Goal: Task Accomplishment & Management: Complete application form

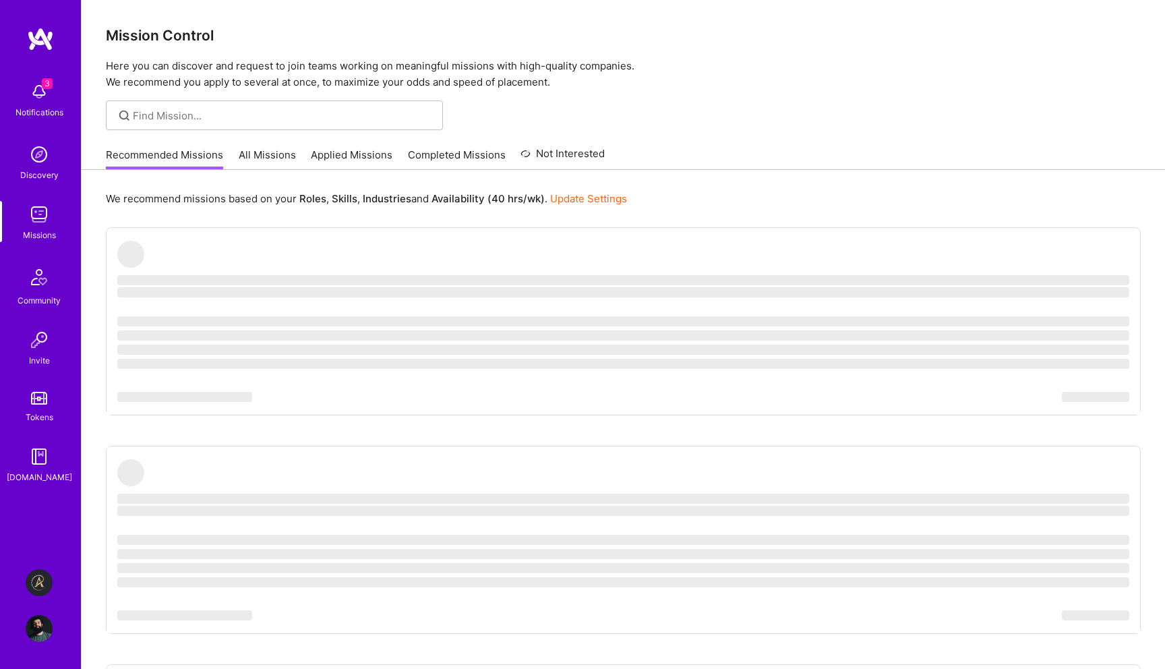
click at [38, 581] on img at bounding box center [39, 582] width 27 height 27
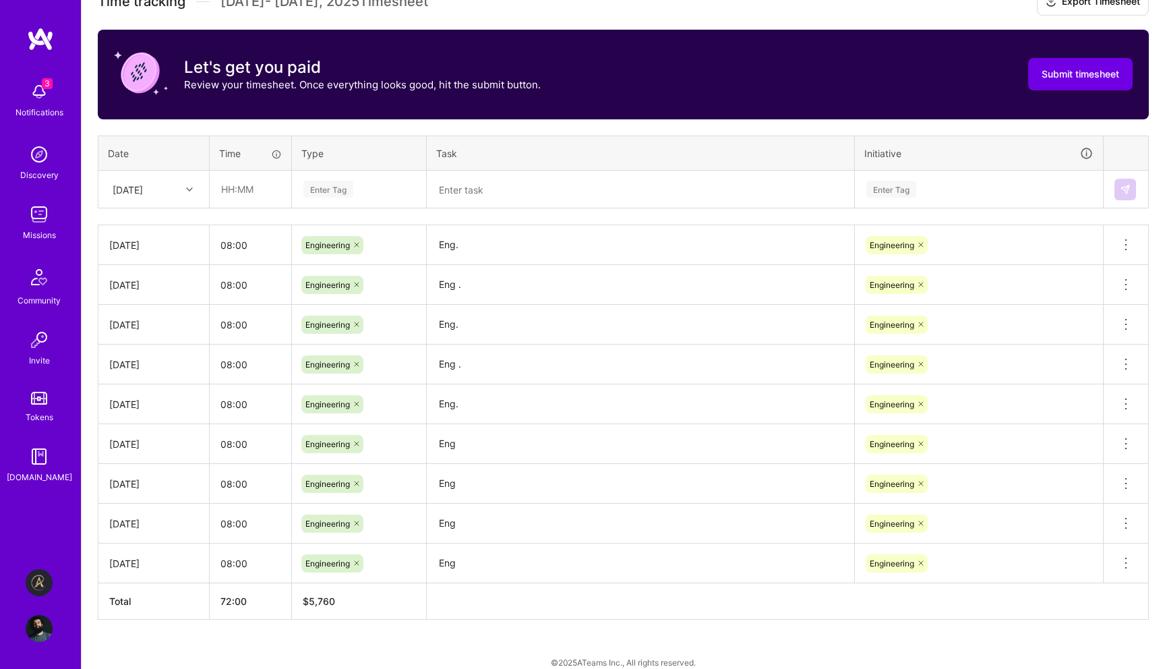
scroll to position [398, 0]
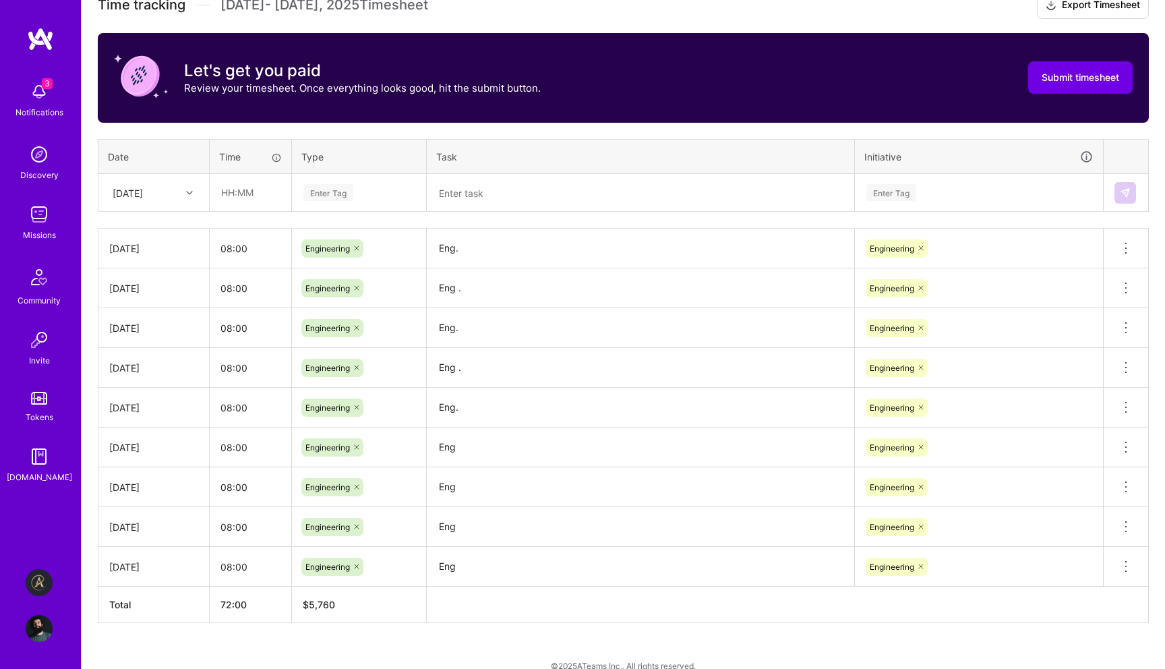
click at [188, 196] on div at bounding box center [191, 193] width 21 height 18
click at [258, 204] on input "text" at bounding box center [250, 193] width 80 height 36
click at [177, 197] on div "Sat, Aug 30" at bounding box center [143, 192] width 75 height 22
click at [162, 373] on div "Fri, Aug 22" at bounding box center [153, 380] width 109 height 25
click at [238, 197] on input "text" at bounding box center [250, 193] width 80 height 36
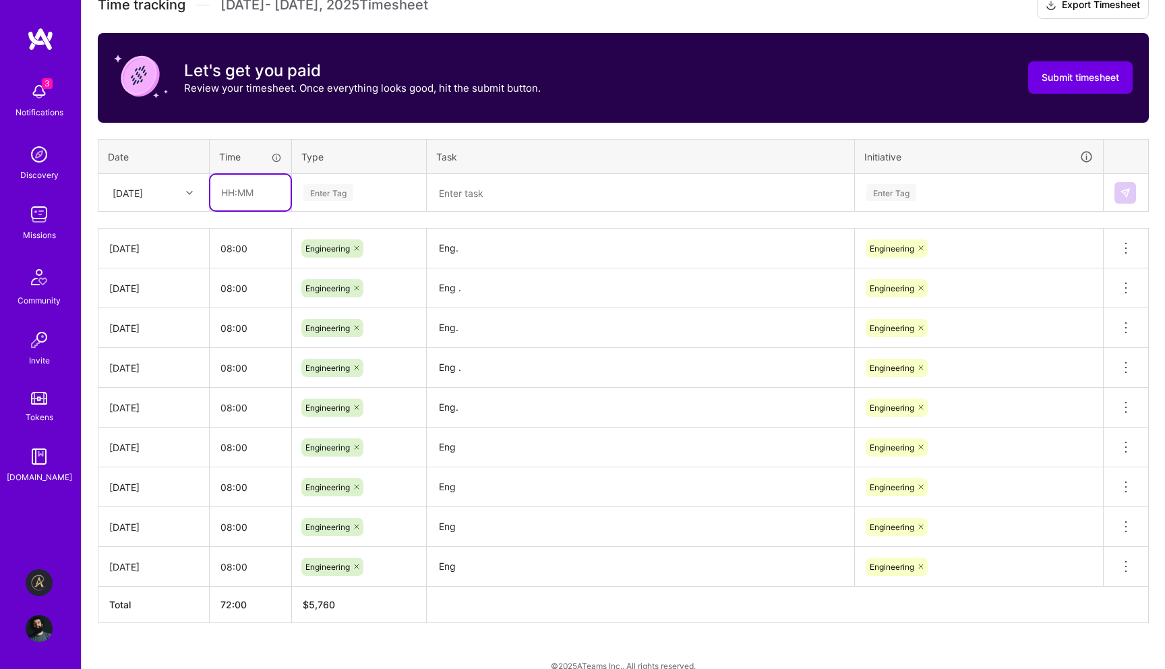
type input "08:00"
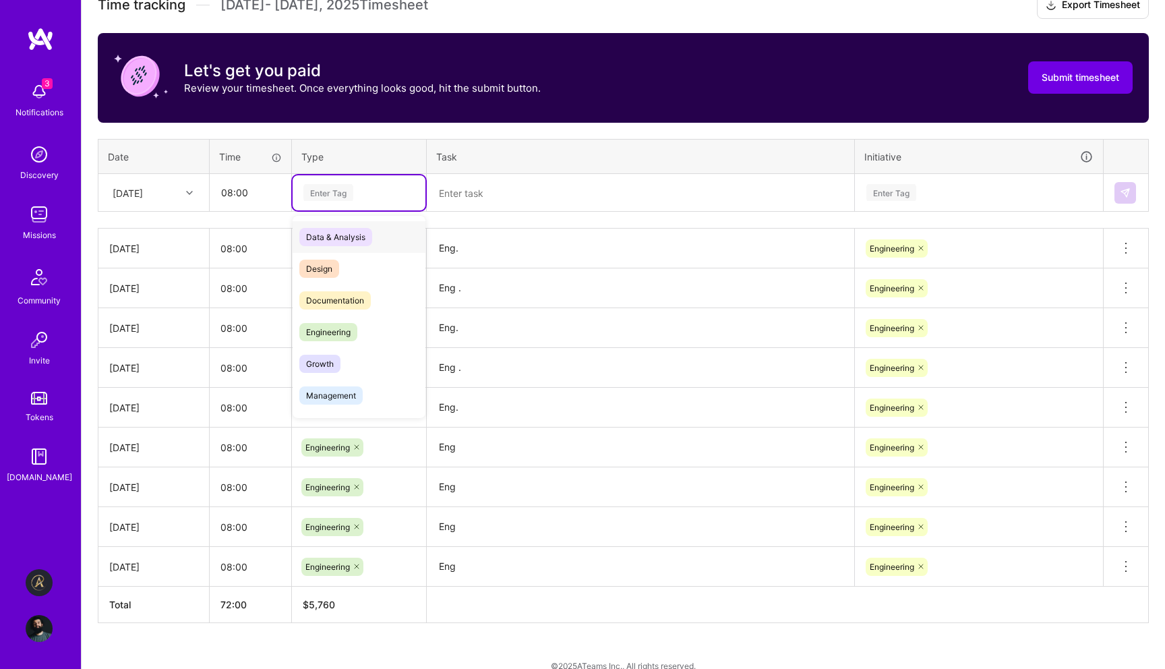
click at [335, 204] on div "Enter Tag" at bounding box center [359, 192] width 133 height 35
click at [353, 330] on span "Engineering" at bounding box center [328, 332] width 58 height 18
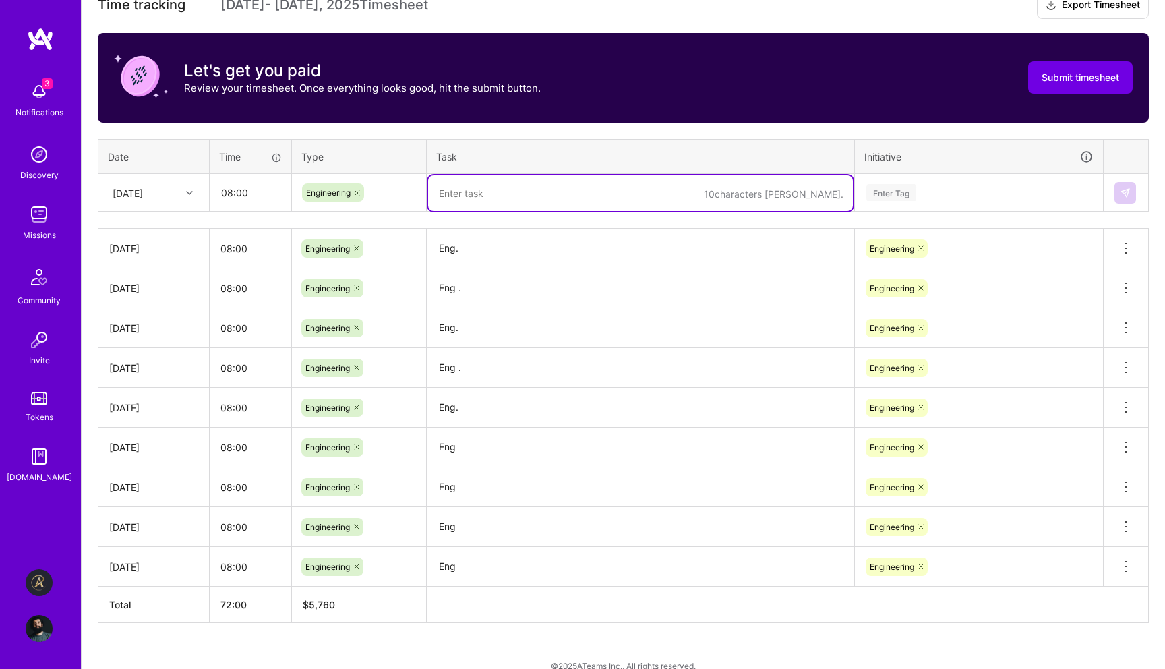
click at [496, 202] on textarea at bounding box center [640, 193] width 425 height 36
type textarea "Eng."
click at [914, 186] on div "Enter Tag" at bounding box center [891, 192] width 50 height 21
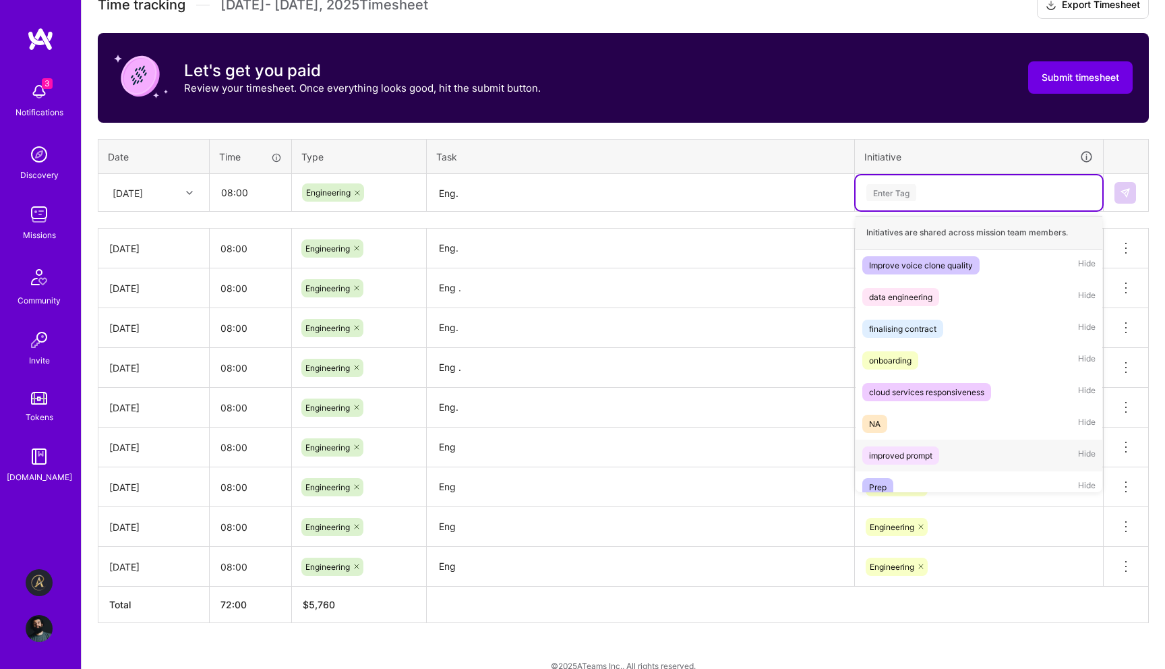
scroll to position [74, 0]
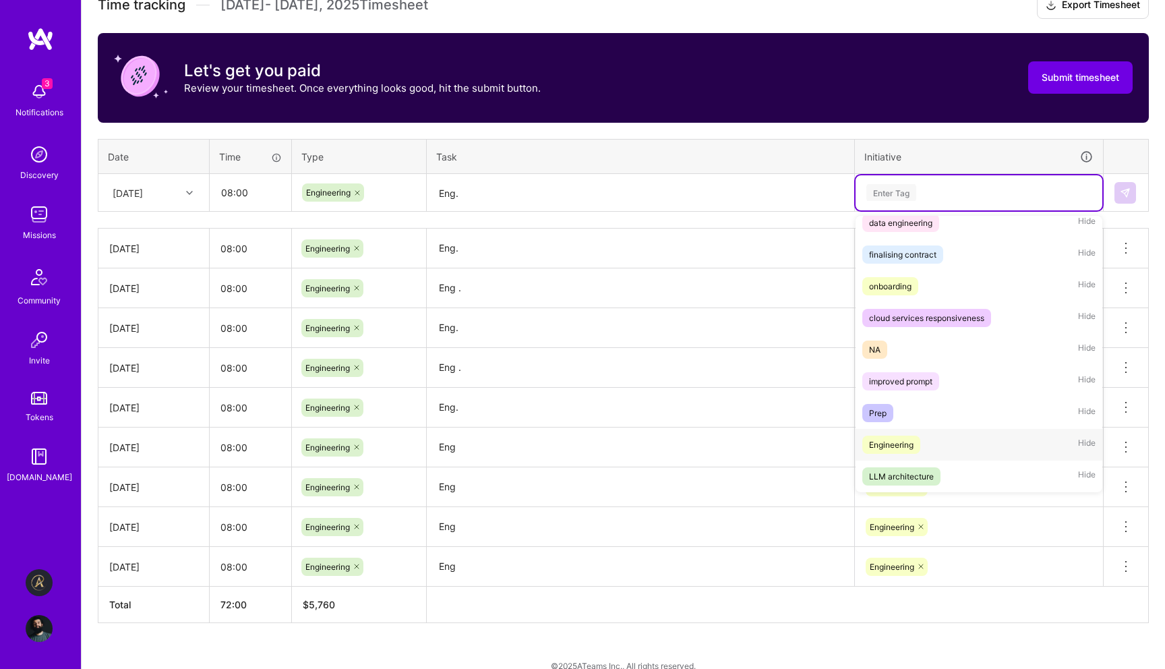
click at [947, 436] on div "Engineering Hide" at bounding box center [979, 445] width 247 height 32
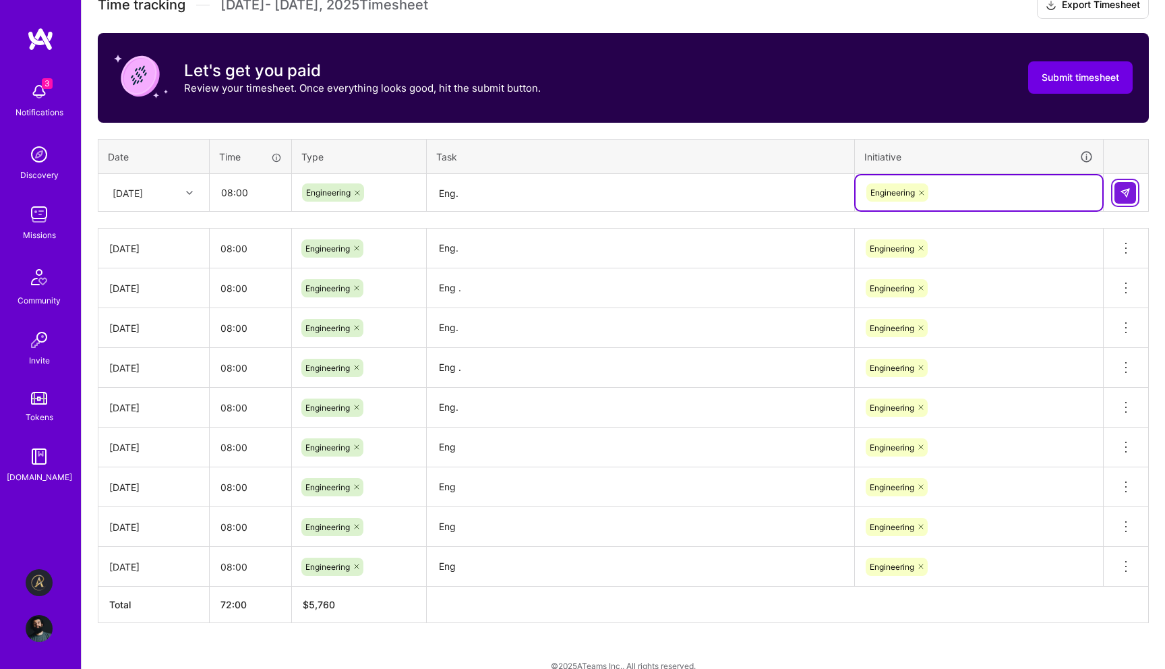
click at [1116, 198] on button at bounding box center [1125, 193] width 22 height 22
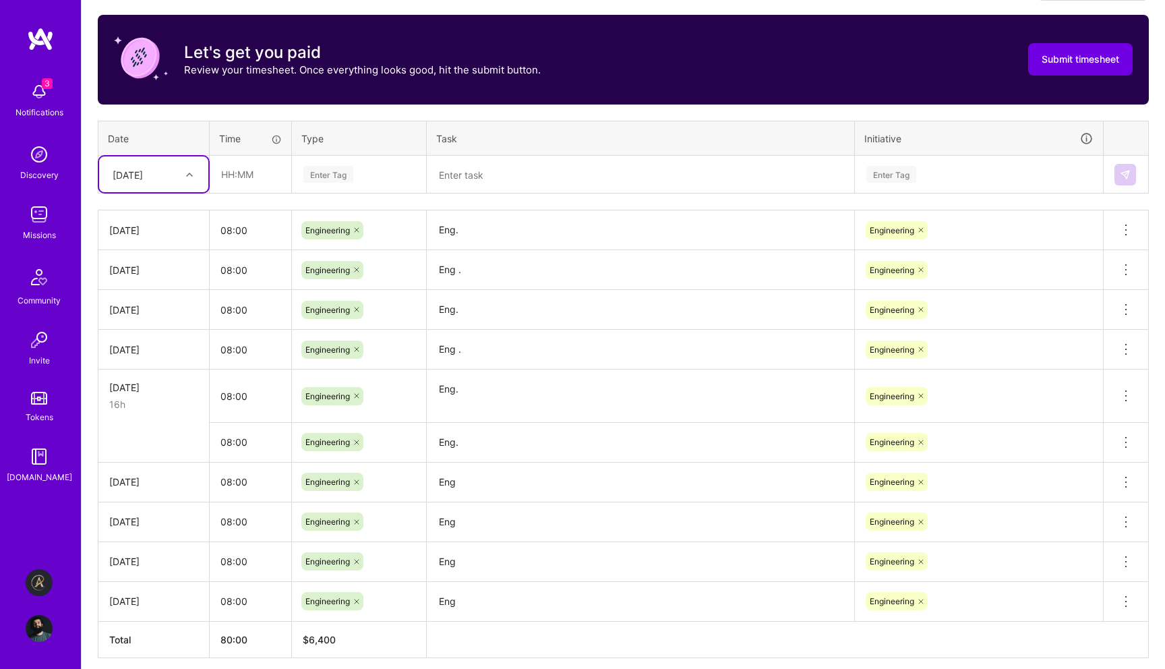
scroll to position [471, 0]
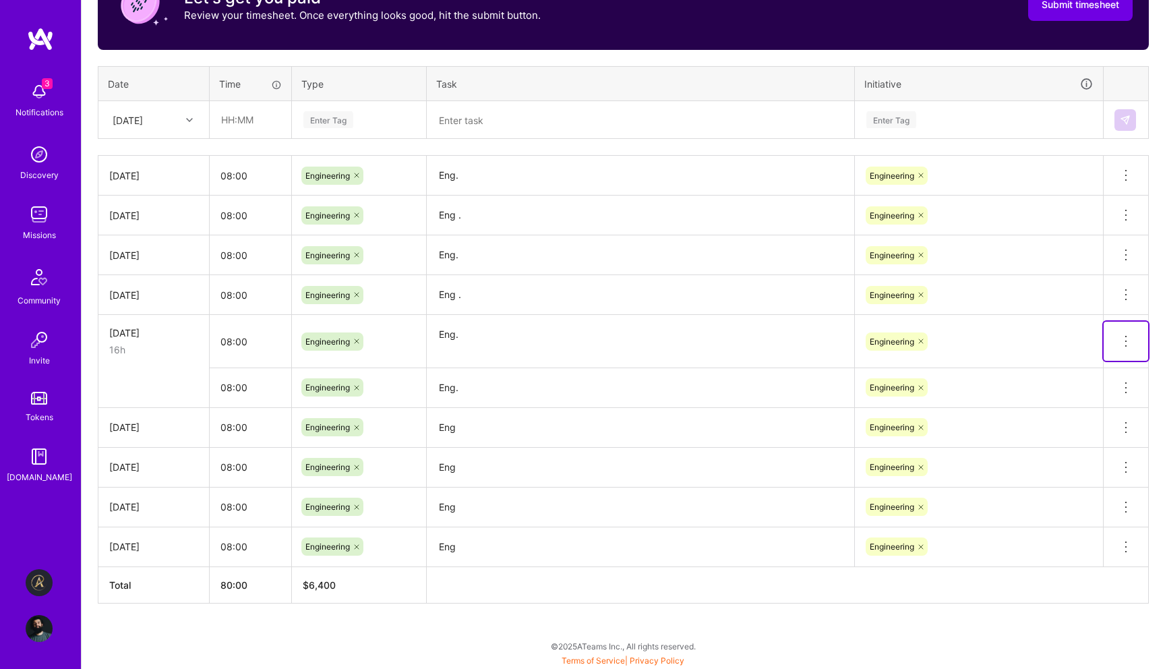
click at [1129, 334] on icon at bounding box center [1126, 341] width 16 height 16
click at [1114, 361] on button "Delete row" at bounding box center [1093, 364] width 70 height 33
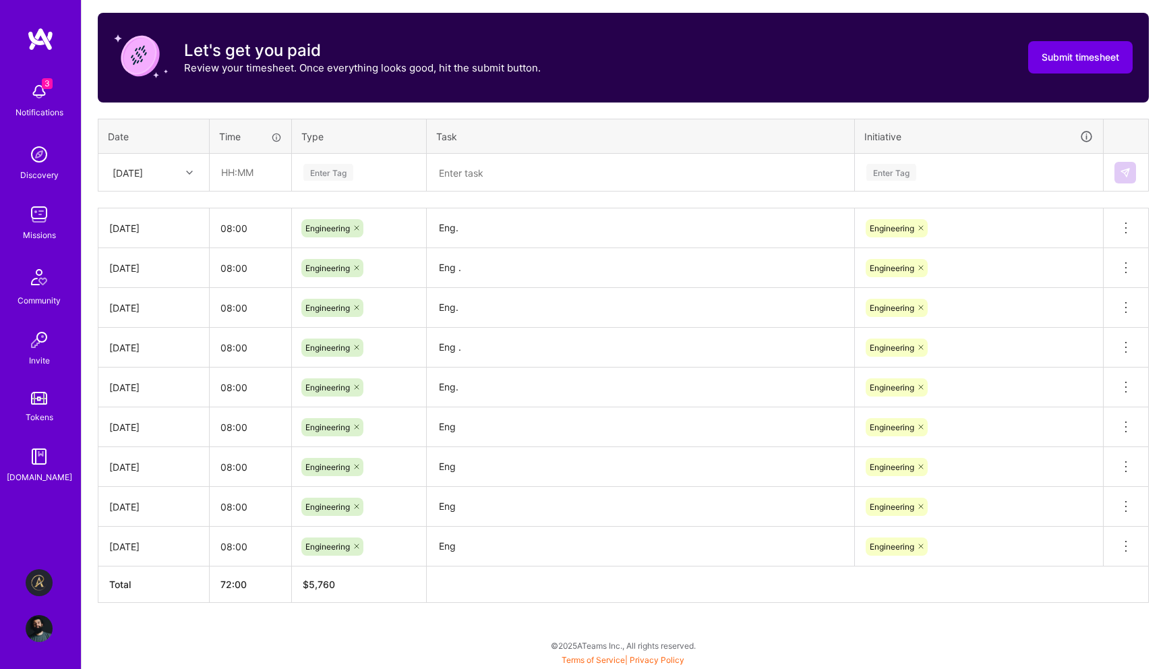
scroll to position [418, 0]
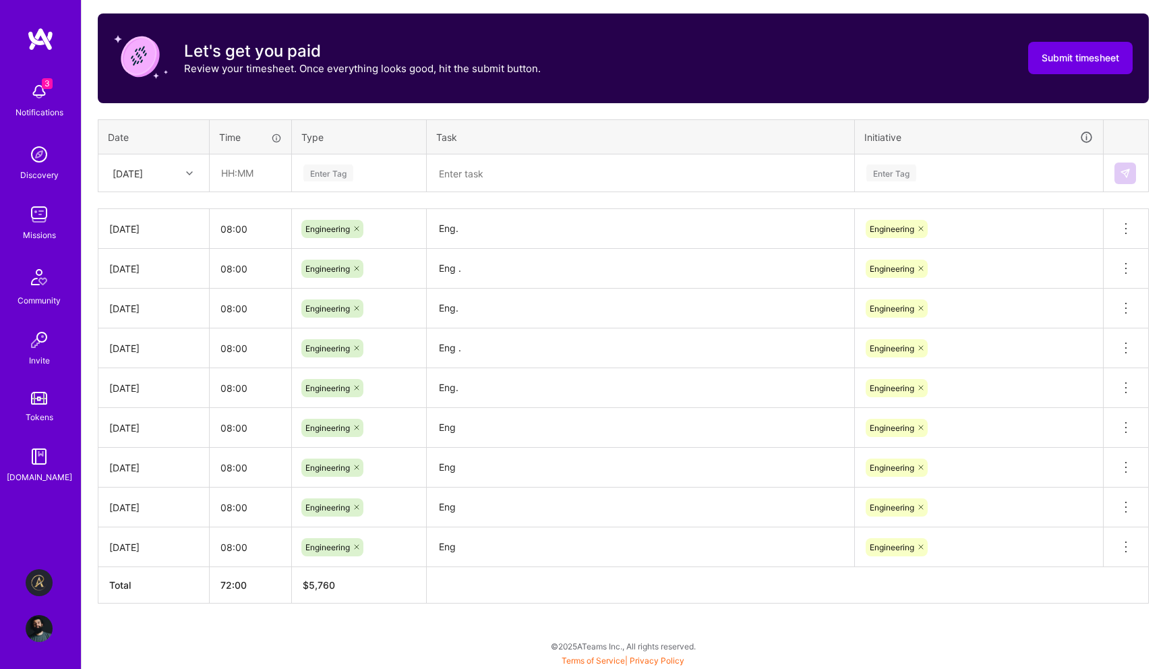
click at [140, 162] on div "Fri, Aug 22" at bounding box center [143, 173] width 75 height 22
click at [154, 328] on div "Fri, Aug 29" at bounding box center [153, 333] width 109 height 25
click at [247, 183] on input "text" at bounding box center [250, 173] width 80 height 36
type input "08:00"
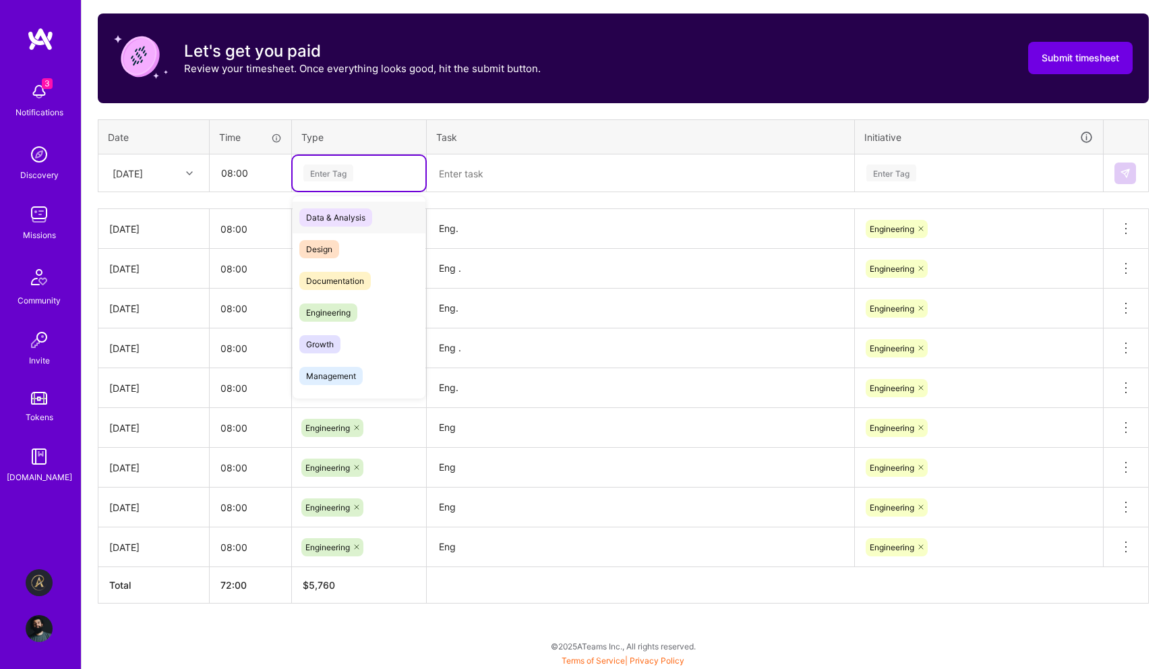
click at [313, 175] on div "Enter Tag" at bounding box center [328, 172] width 50 height 21
click at [338, 326] on div "Engineering" at bounding box center [359, 313] width 133 height 32
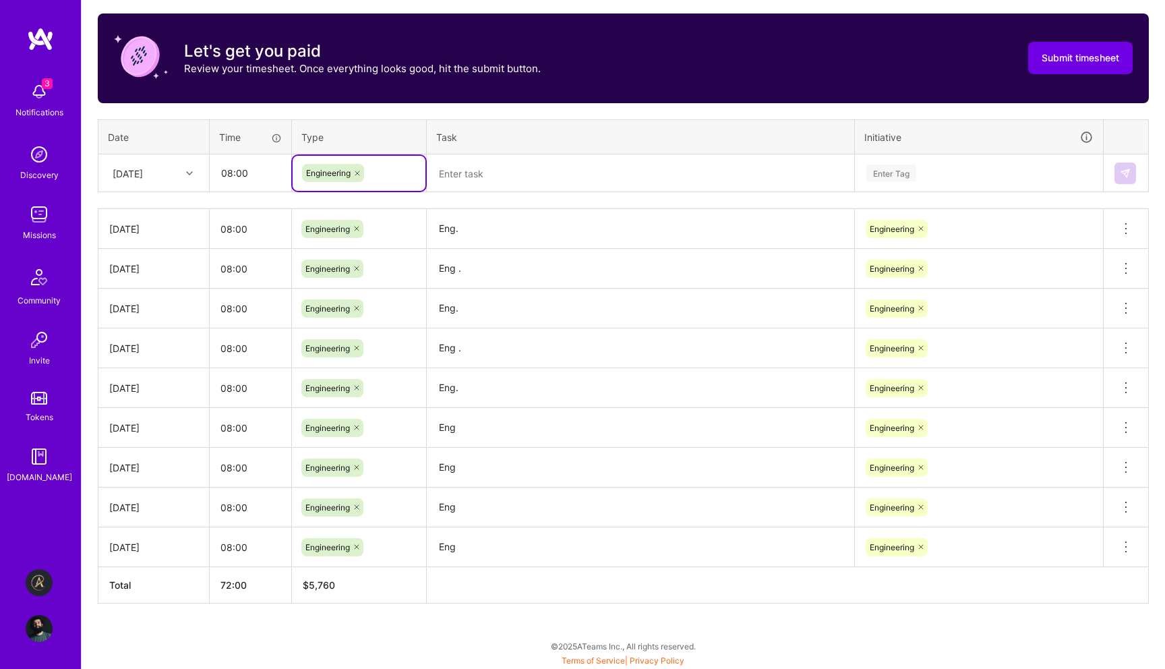
click at [453, 169] on textarea at bounding box center [640, 174] width 425 height 36
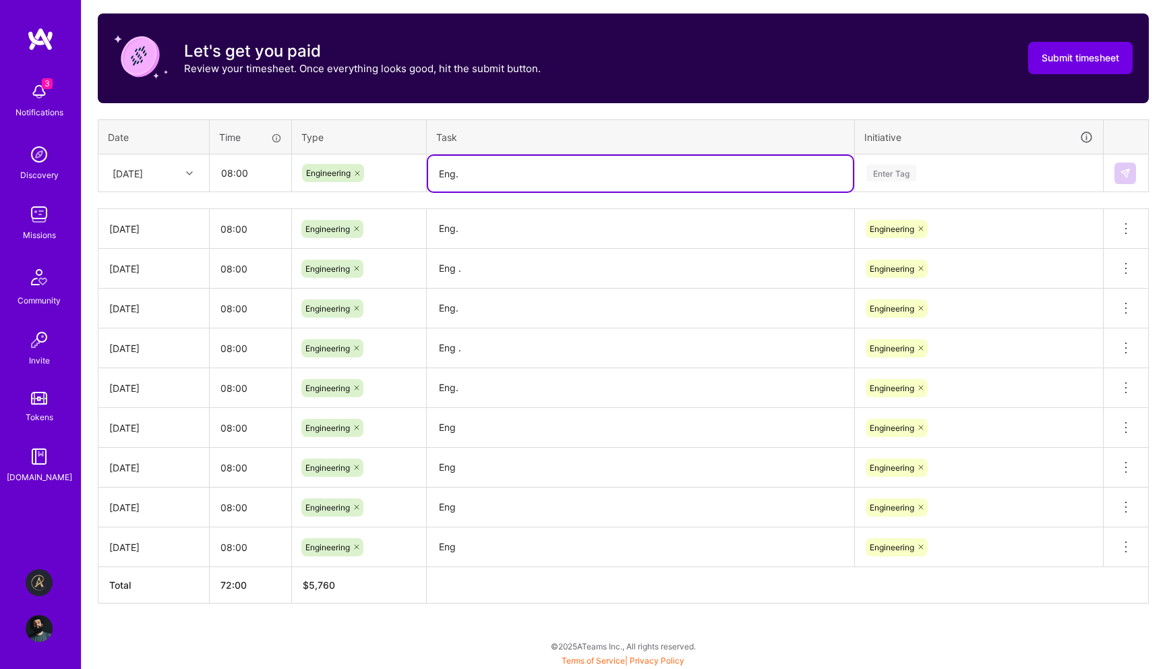
type textarea "Eng."
click at [932, 177] on div "Enter Tag" at bounding box center [979, 172] width 228 height 17
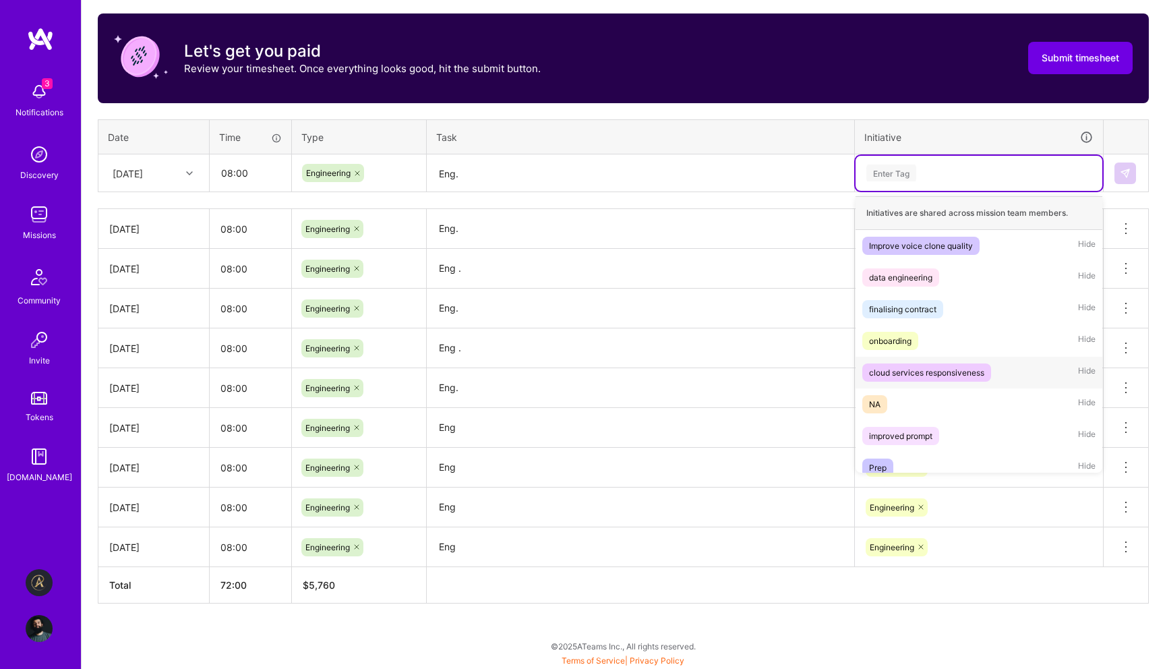
scroll to position [74, 0]
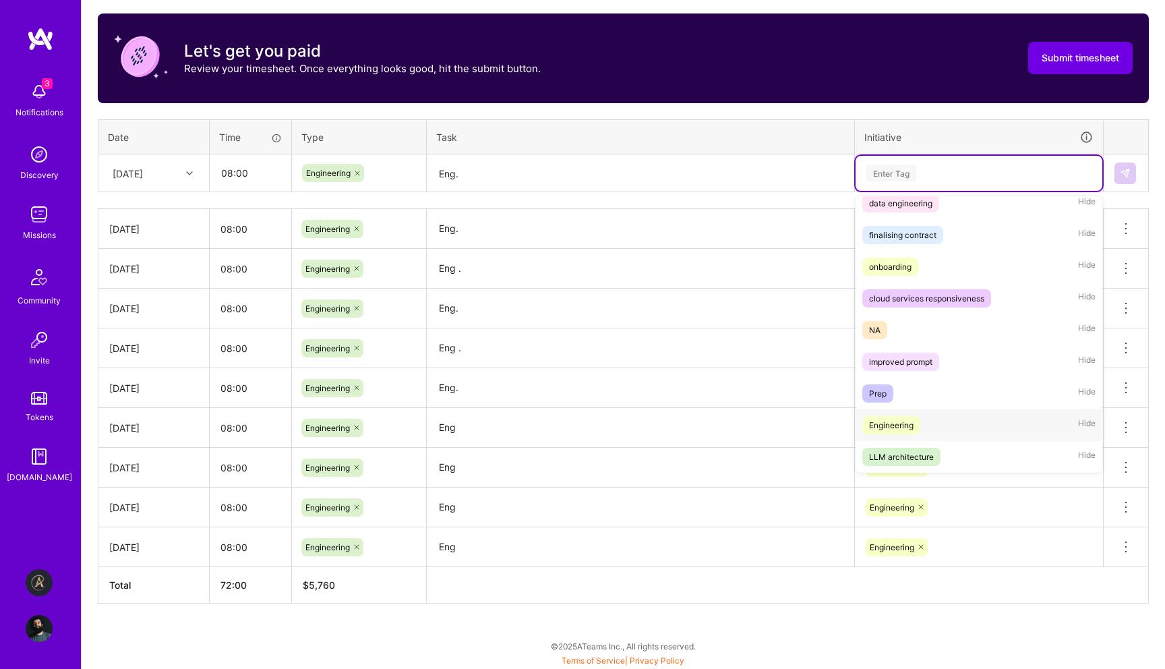
click at [924, 438] on div "Engineering Hide" at bounding box center [979, 425] width 247 height 32
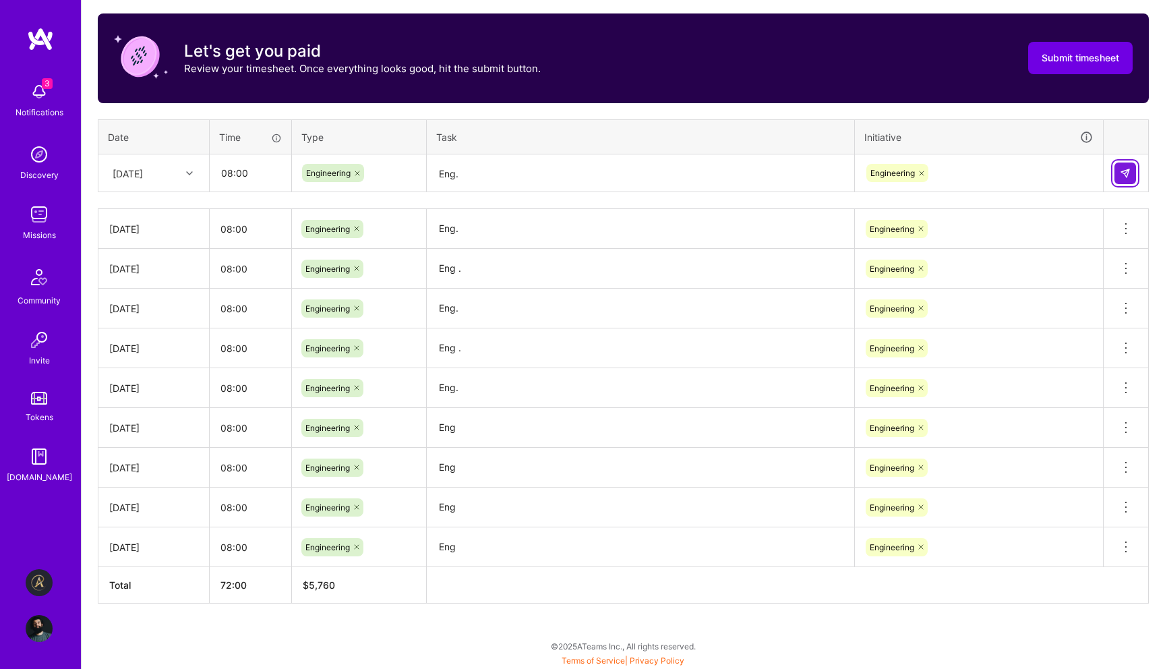
click at [1127, 173] on img at bounding box center [1125, 173] width 11 height 11
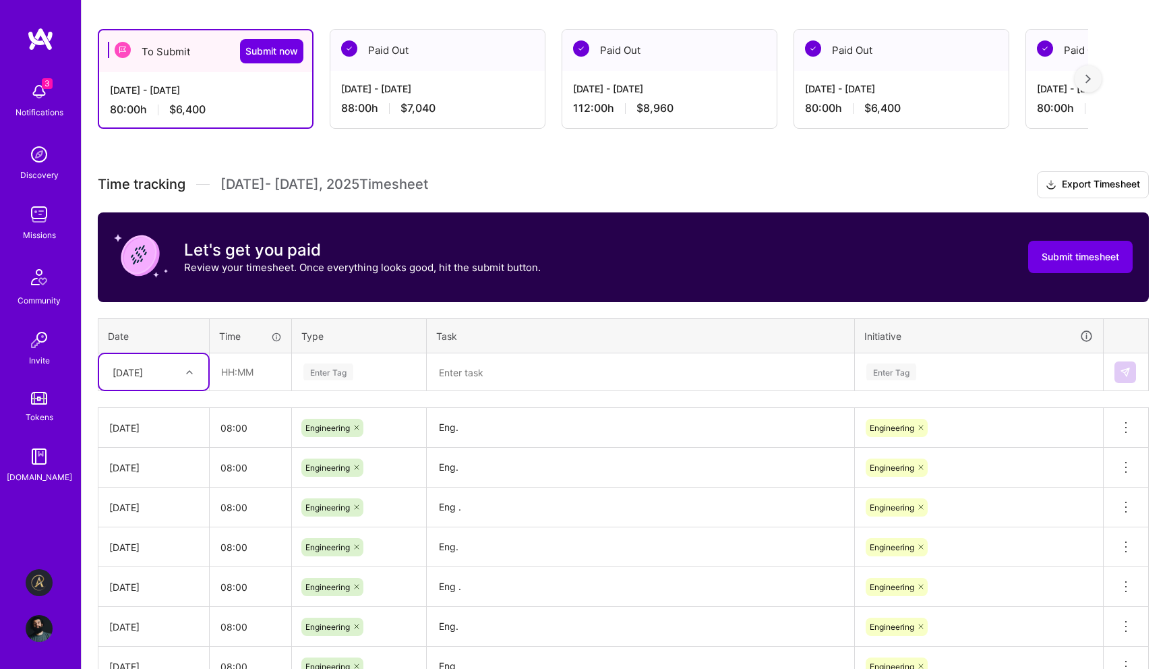
scroll to position [0, 0]
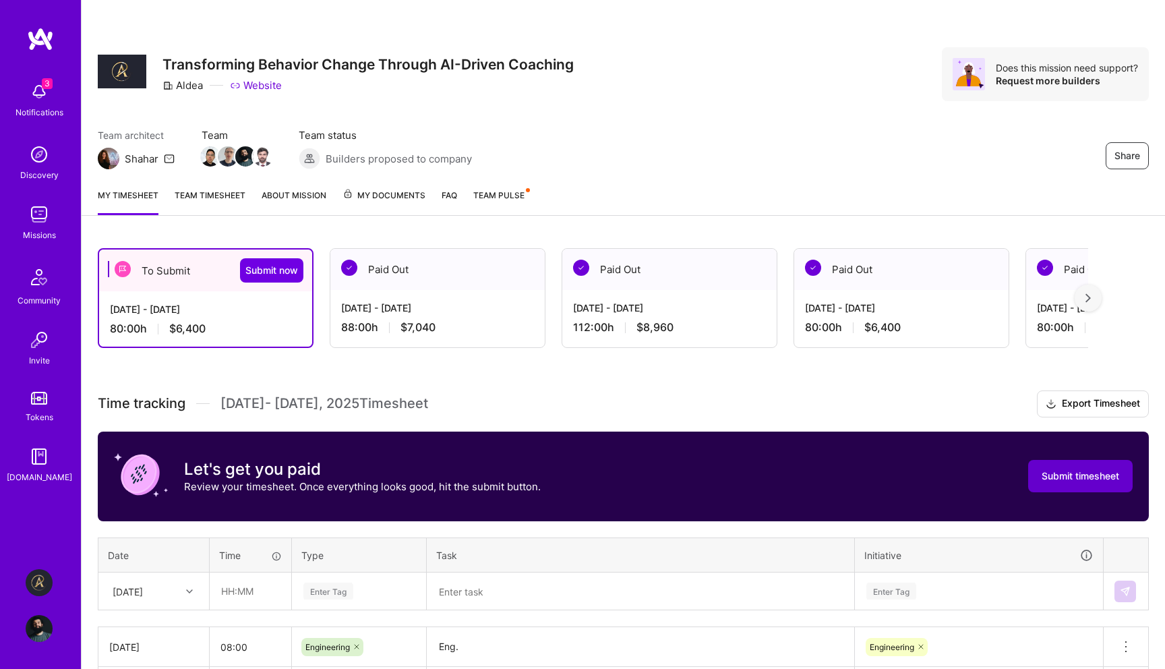
click at [1091, 473] on span "Submit timesheet" at bounding box center [1081, 475] width 78 height 13
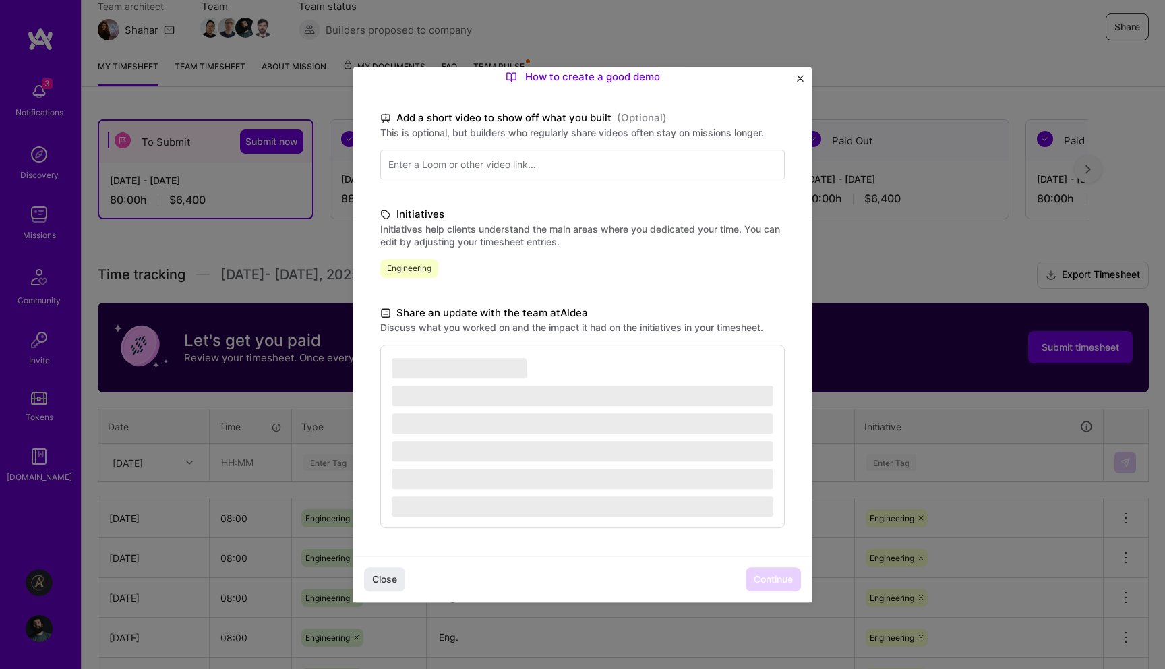
scroll to position [176, 0]
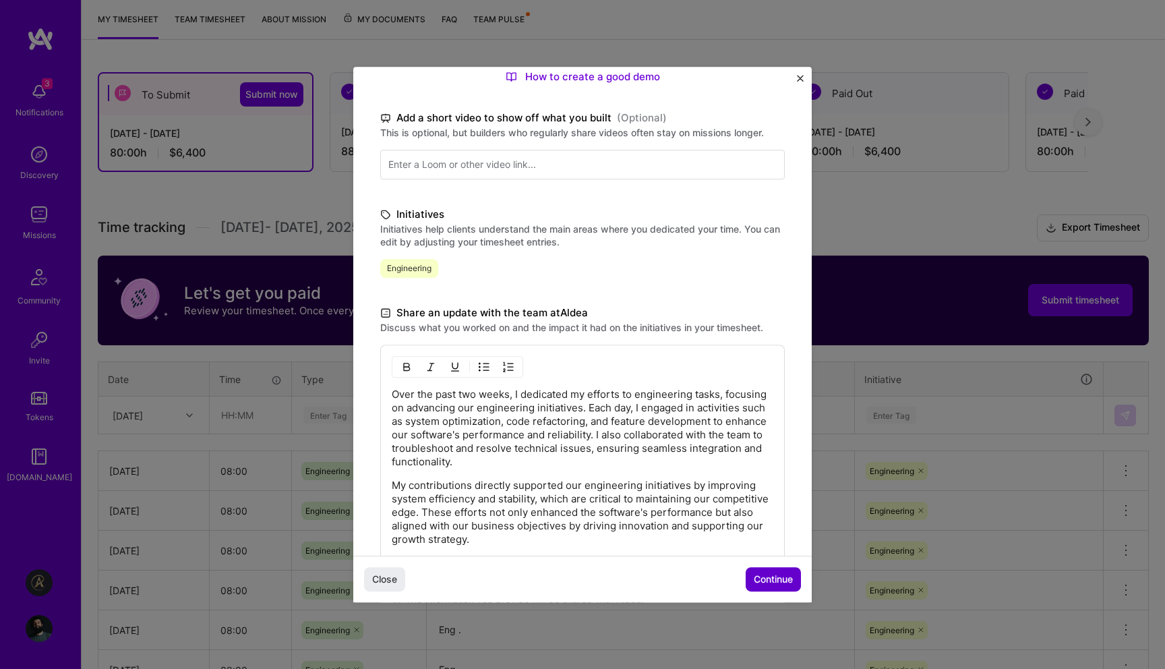
click at [749, 581] on button "Continue" at bounding box center [773, 579] width 55 height 24
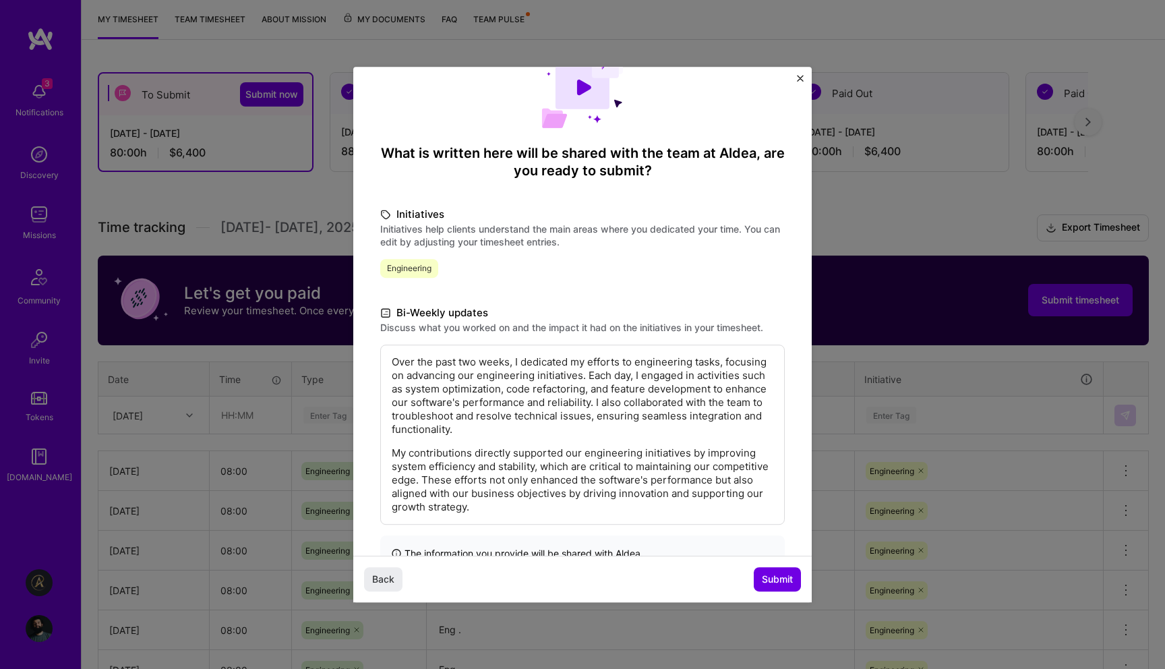
scroll to position [90, 0]
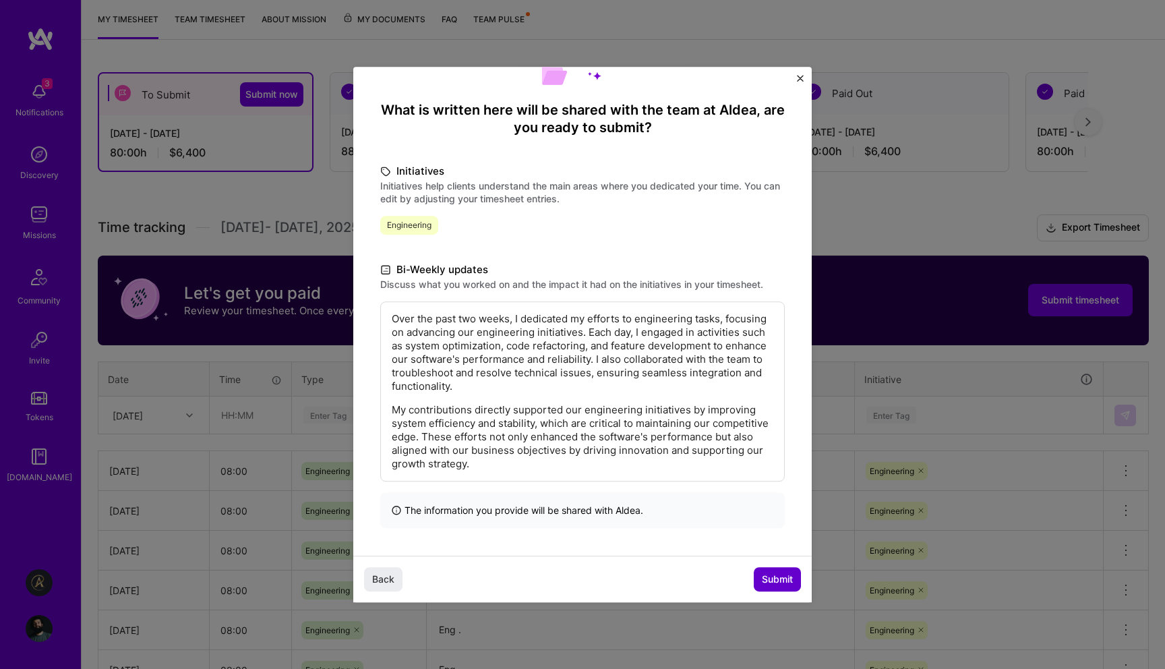
click at [769, 574] on span "Submit" at bounding box center [777, 578] width 31 height 13
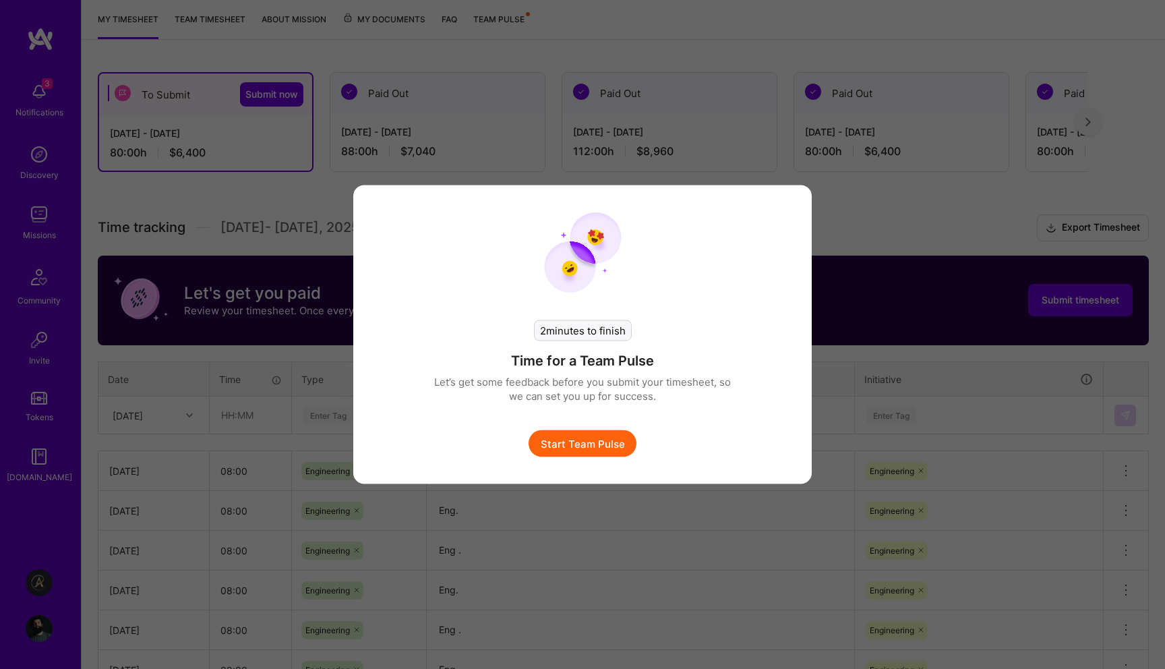
click at [588, 436] on button "Start Team Pulse" at bounding box center [583, 443] width 108 height 27
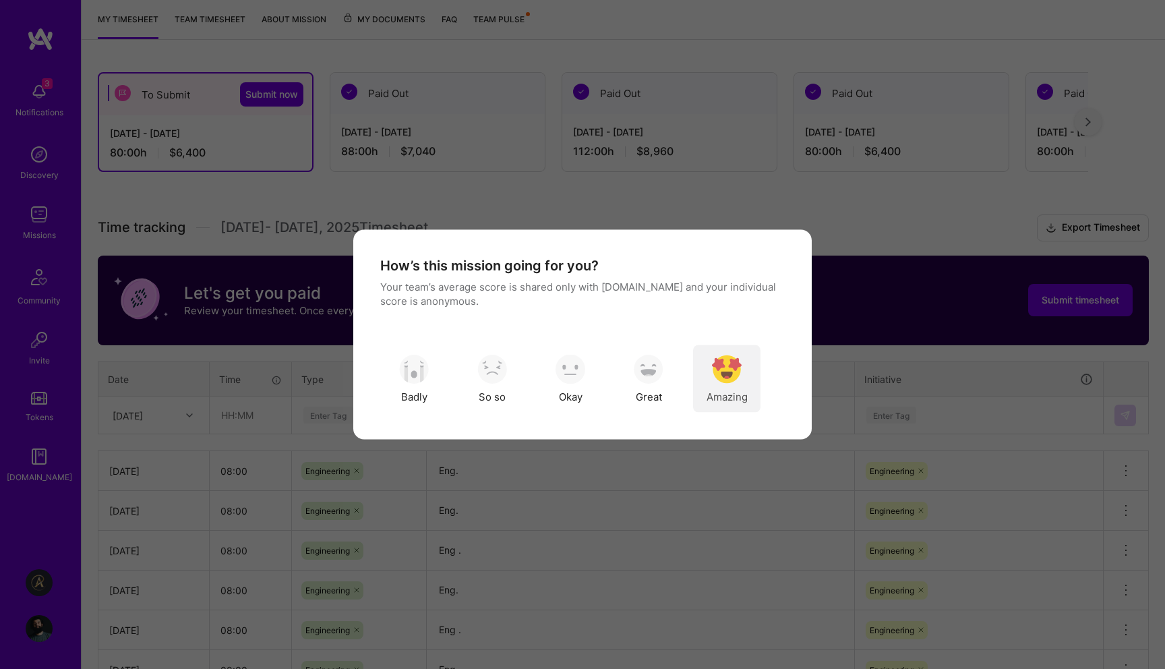
click at [740, 361] on img "modal" at bounding box center [727, 369] width 30 height 30
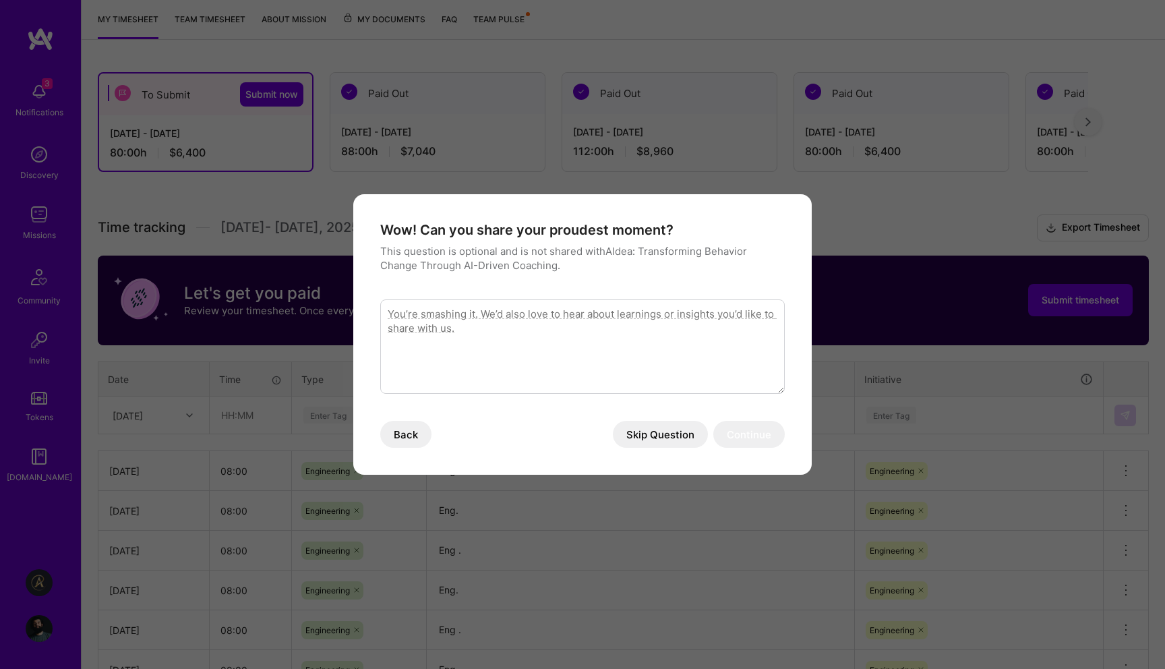
click at [659, 442] on button "Skip Question" at bounding box center [660, 434] width 95 height 27
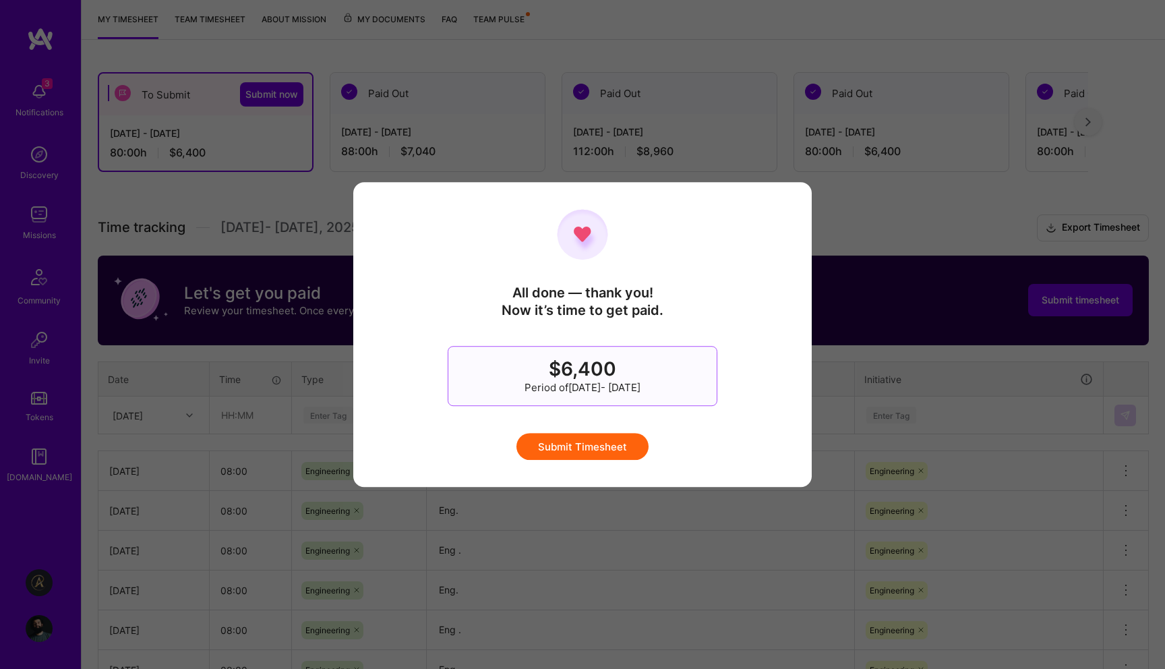
click at [570, 560] on div "All done — thank you! Now it’s time to get paid. $6,400 Period of Aug 16 - Aug …" at bounding box center [582, 334] width 1165 height 669
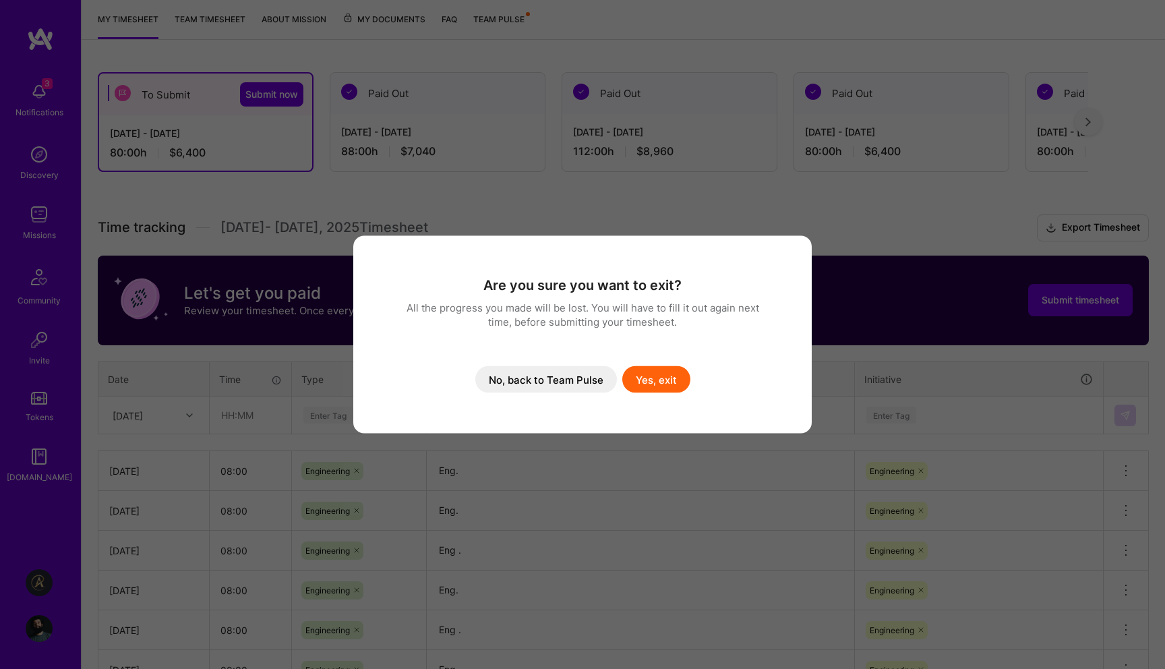
click at [645, 379] on button "Yes, exit" at bounding box center [656, 379] width 68 height 27
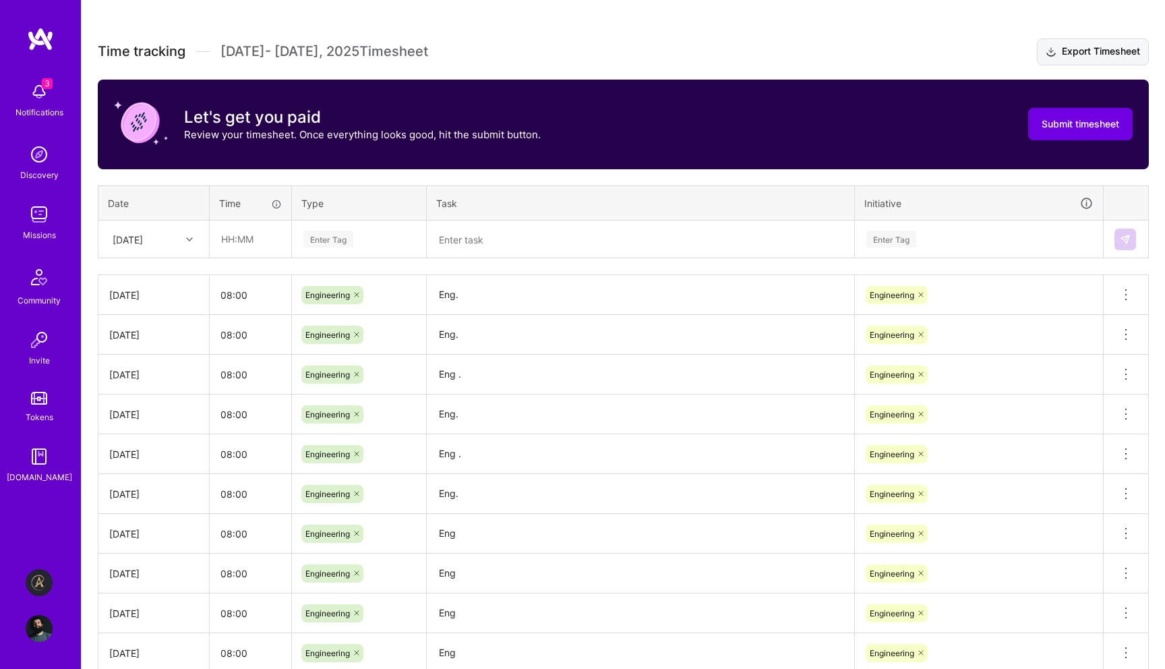
scroll to position [350, 0]
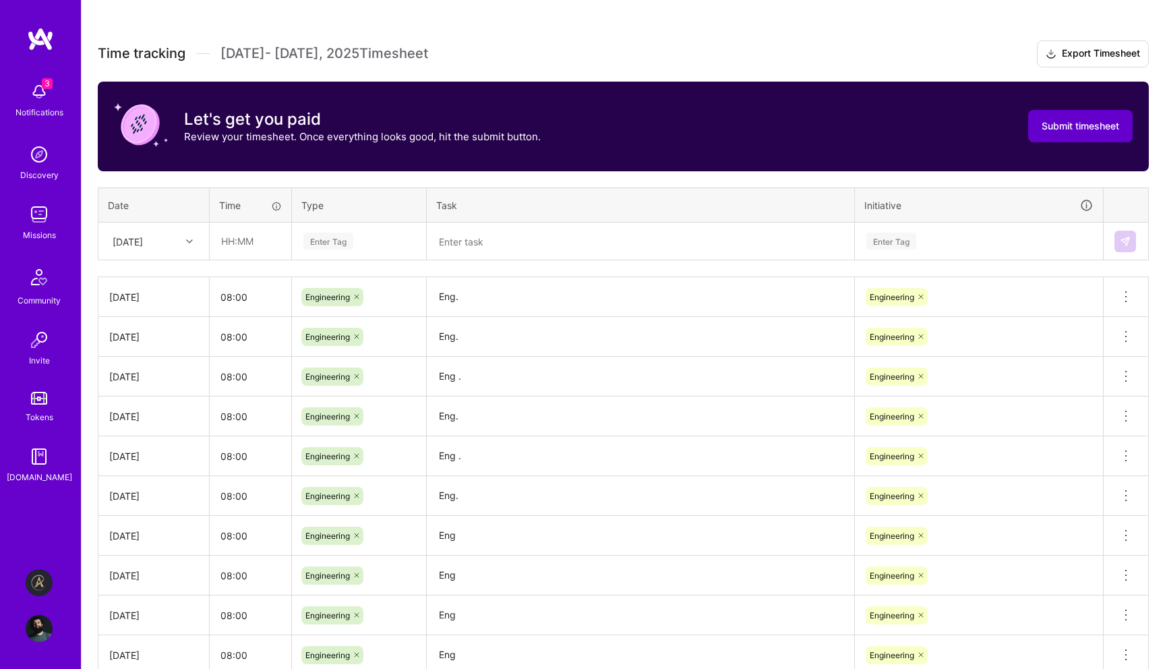
click at [1034, 110] on button "Submit timesheet" at bounding box center [1080, 126] width 104 height 32
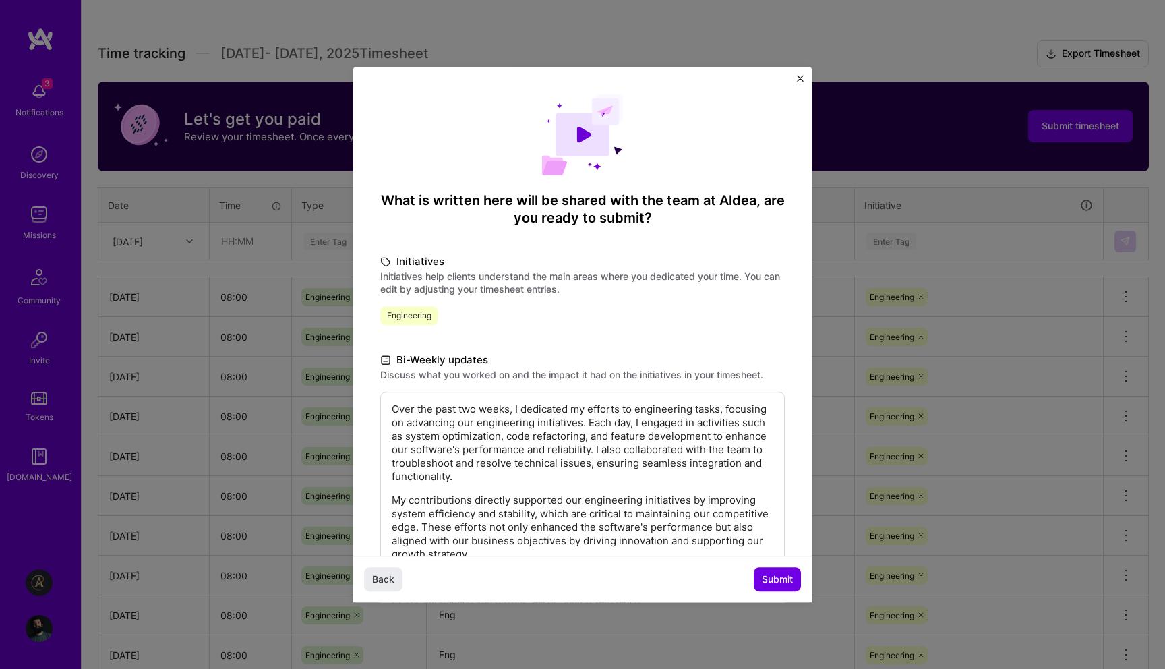
scroll to position [90, 0]
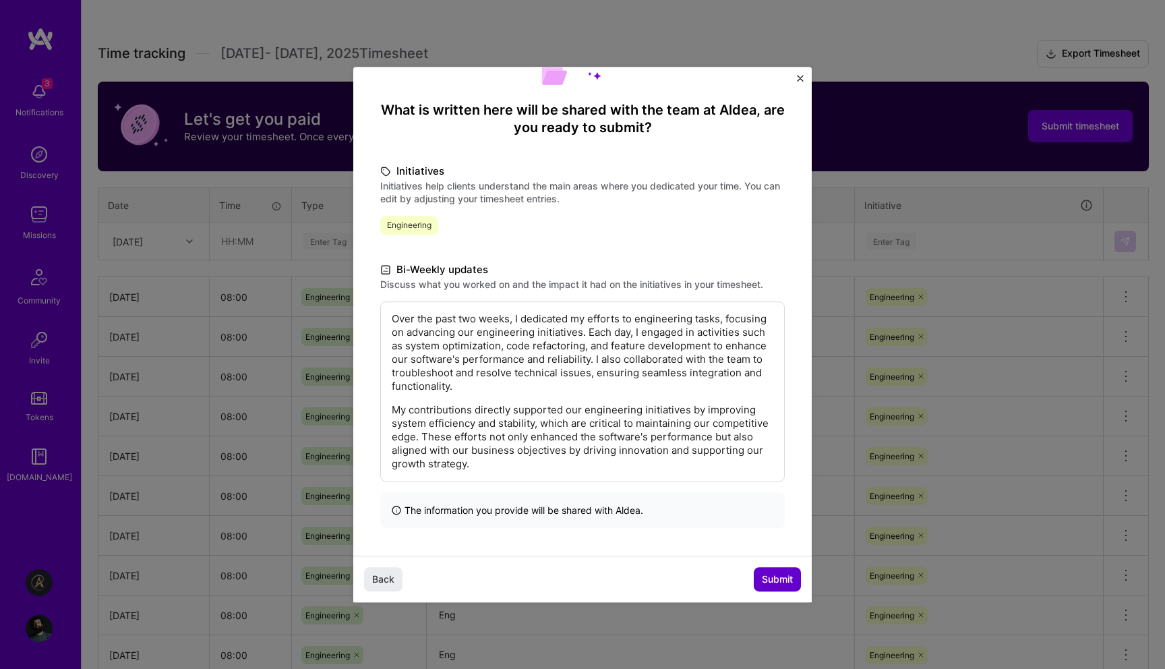
click at [774, 573] on span "Submit" at bounding box center [777, 578] width 31 height 13
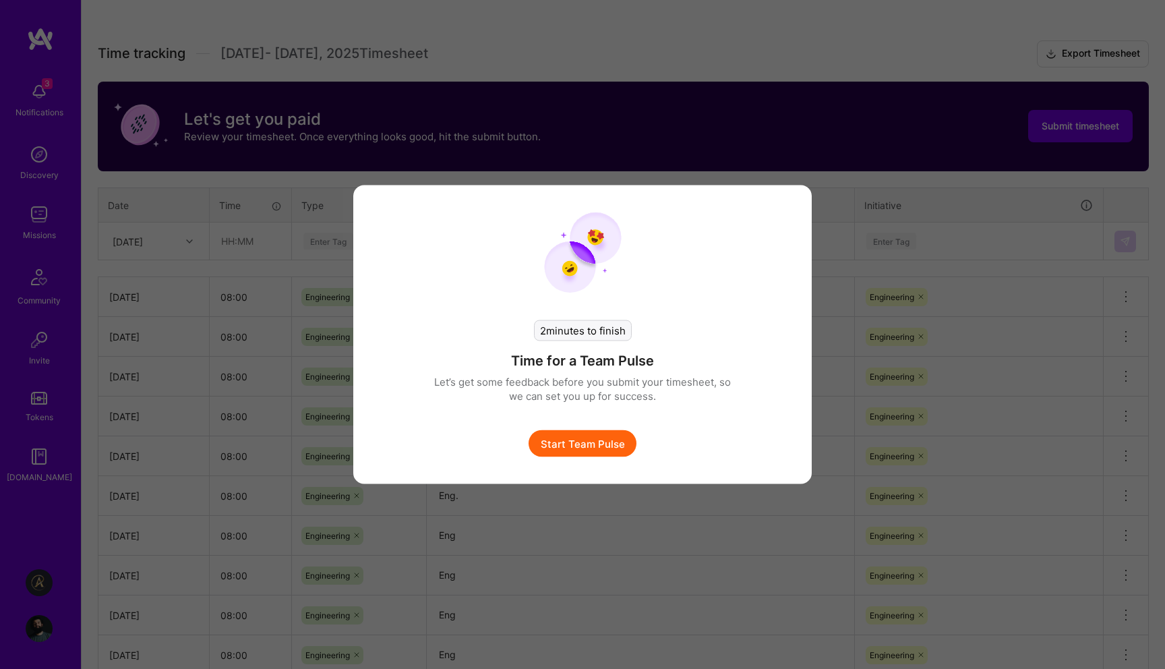
click at [606, 442] on button "Start Team Pulse" at bounding box center [583, 443] width 108 height 27
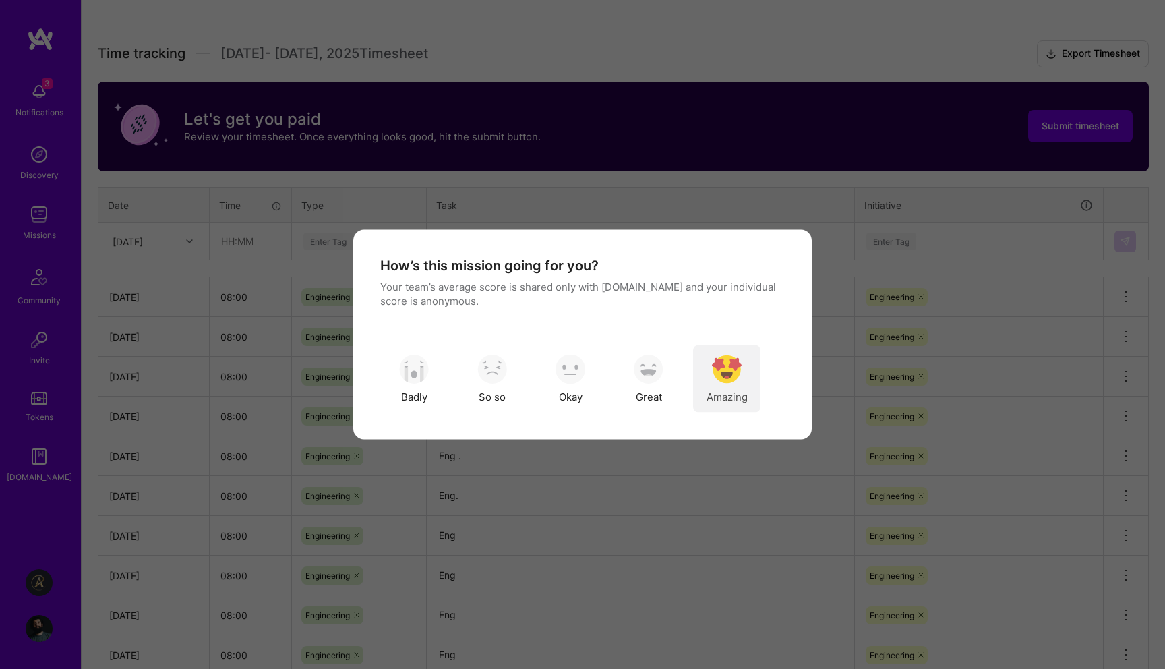
click at [746, 376] on div "Amazing" at bounding box center [726, 378] width 67 height 67
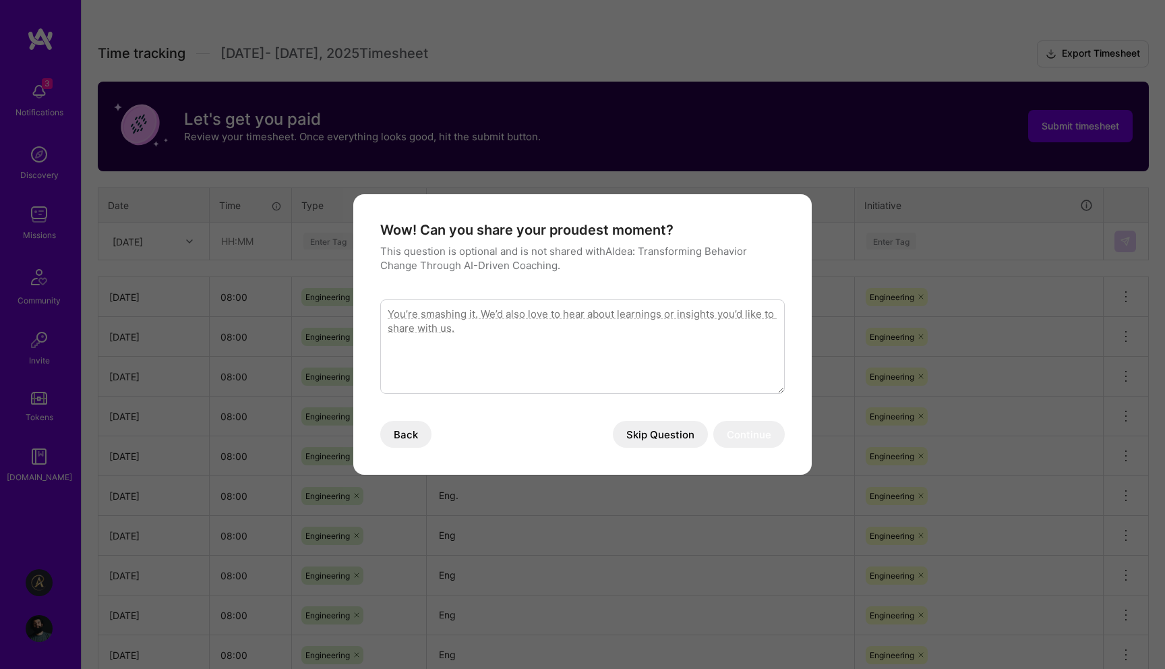
click at [631, 438] on button "Skip Question" at bounding box center [660, 434] width 95 height 27
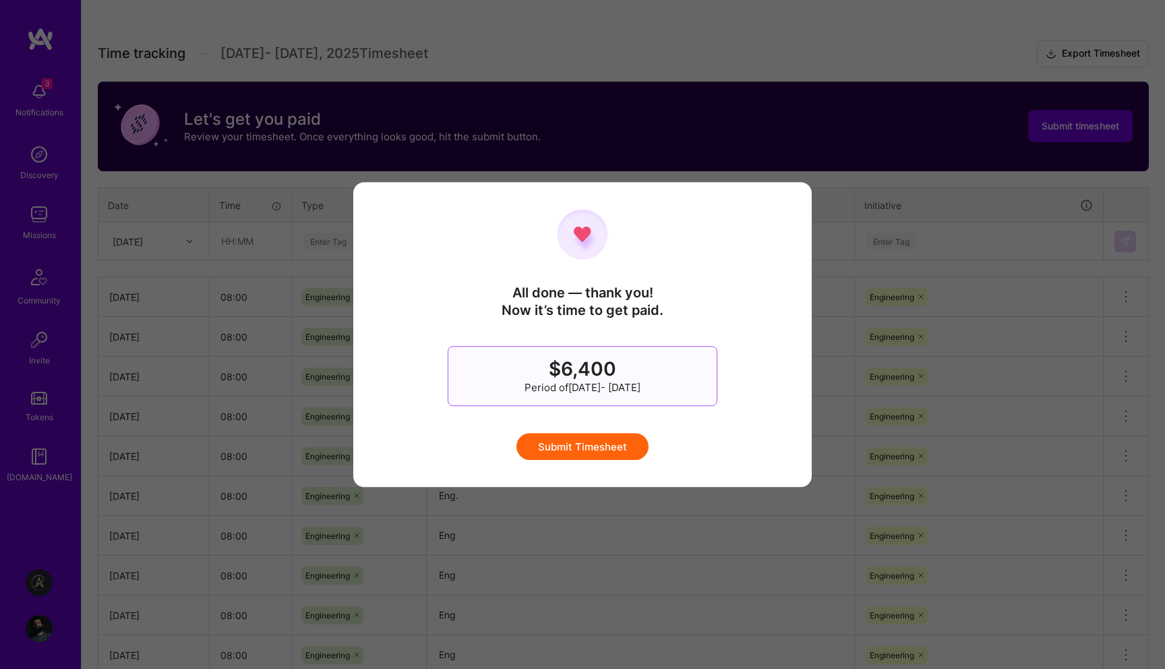
click at [638, 453] on button "Submit Timesheet" at bounding box center [582, 446] width 132 height 27
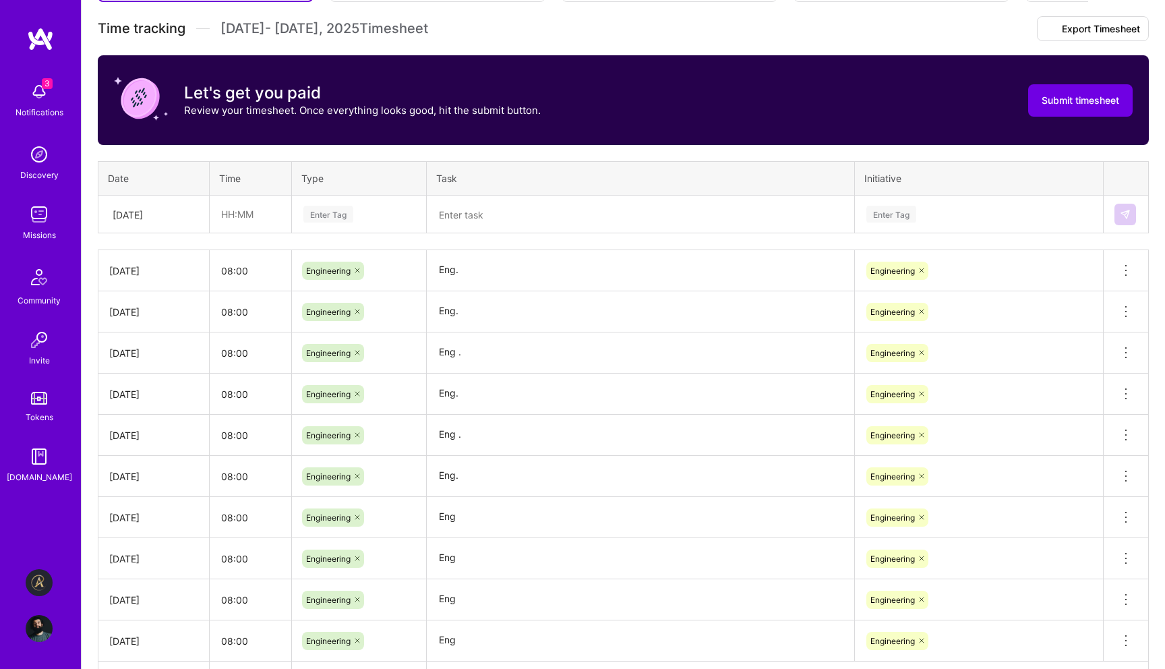
scroll to position [0, 0]
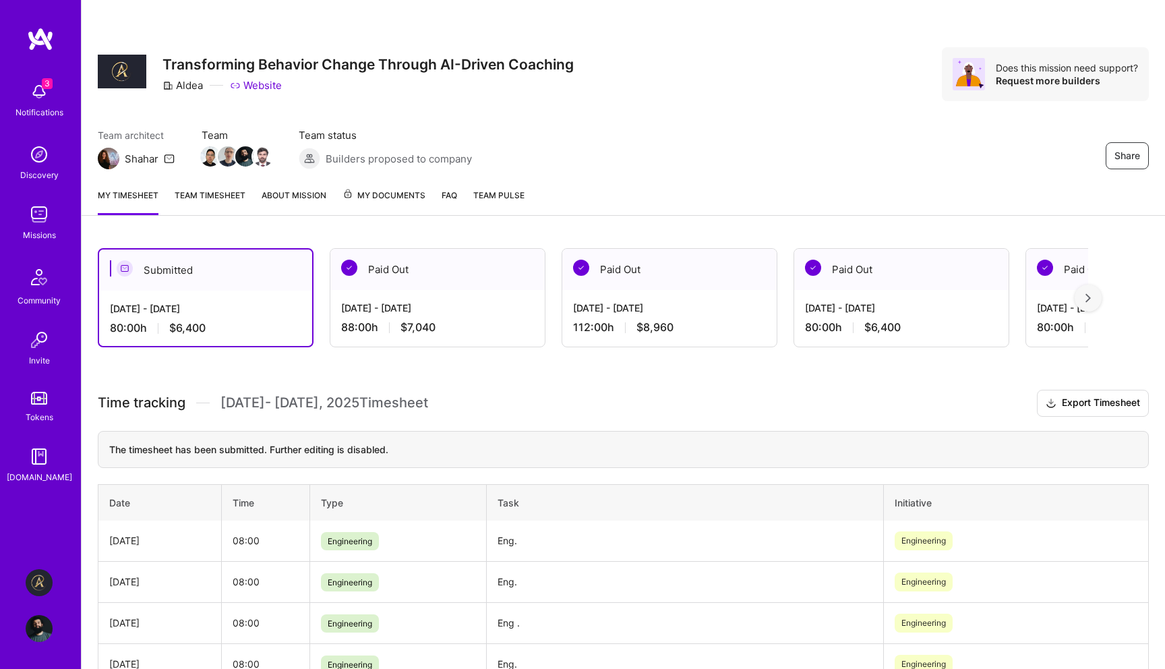
click at [28, 636] on img at bounding box center [39, 628] width 27 height 27
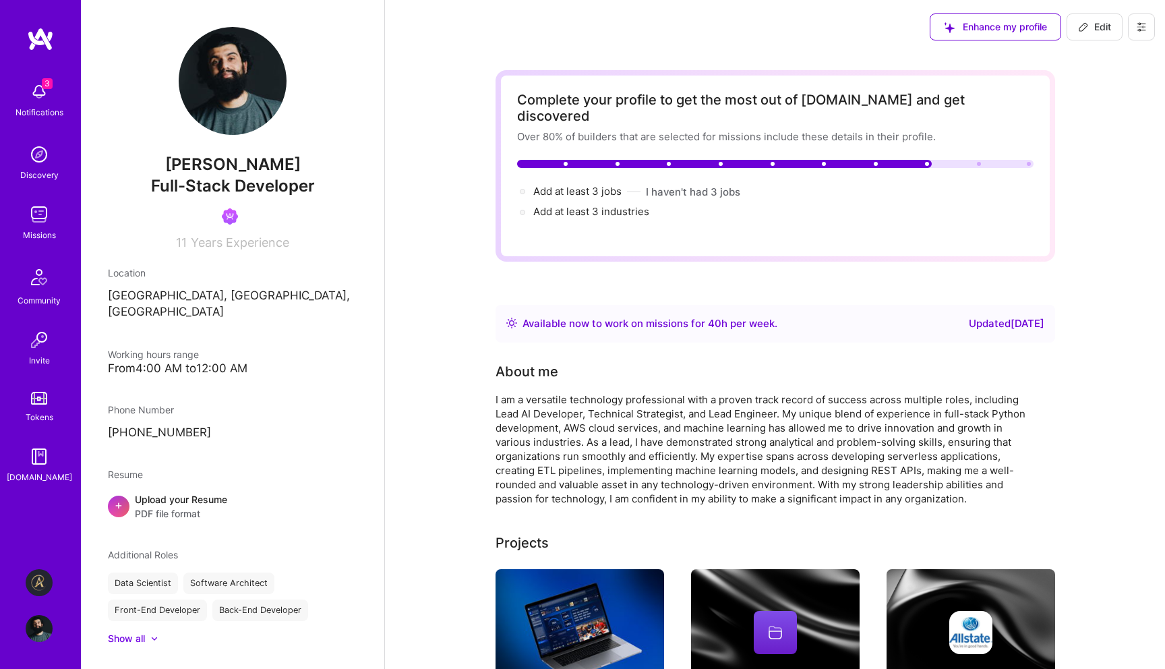
click at [34, 633] on img at bounding box center [39, 628] width 27 height 27
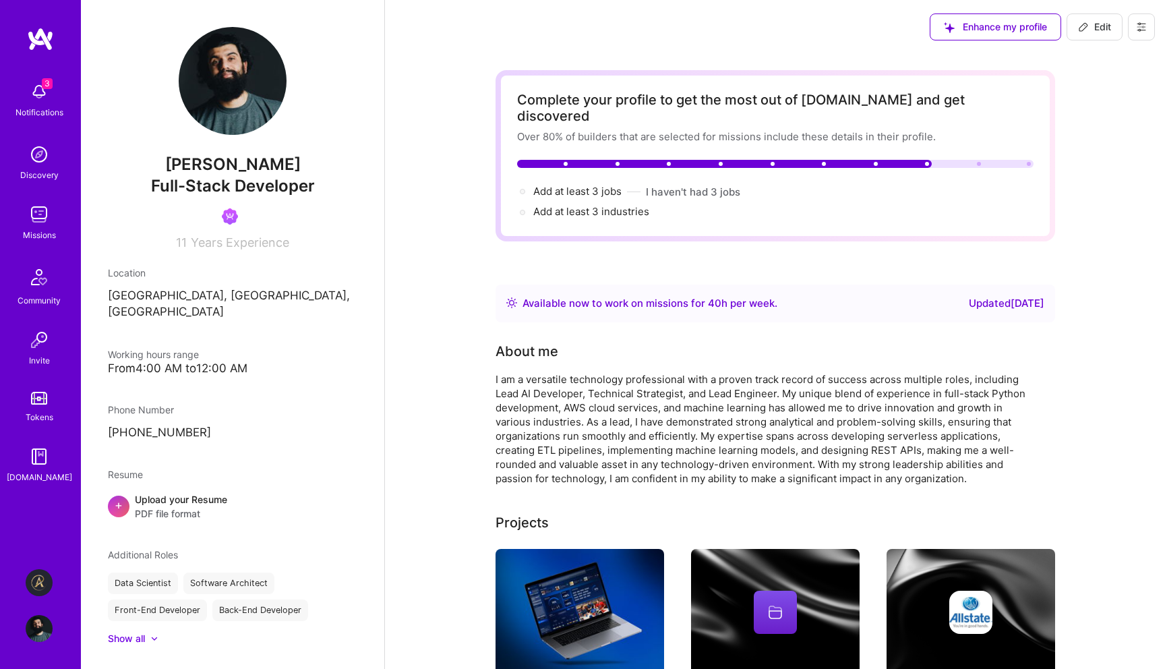
click at [1139, 7] on div "Enhance my profile Edit" at bounding box center [1042, 27] width 245 height 54
click at [1137, 26] on icon at bounding box center [1141, 27] width 11 height 11
click at [1115, 122] on button "Log Out" at bounding box center [1104, 126] width 101 height 34
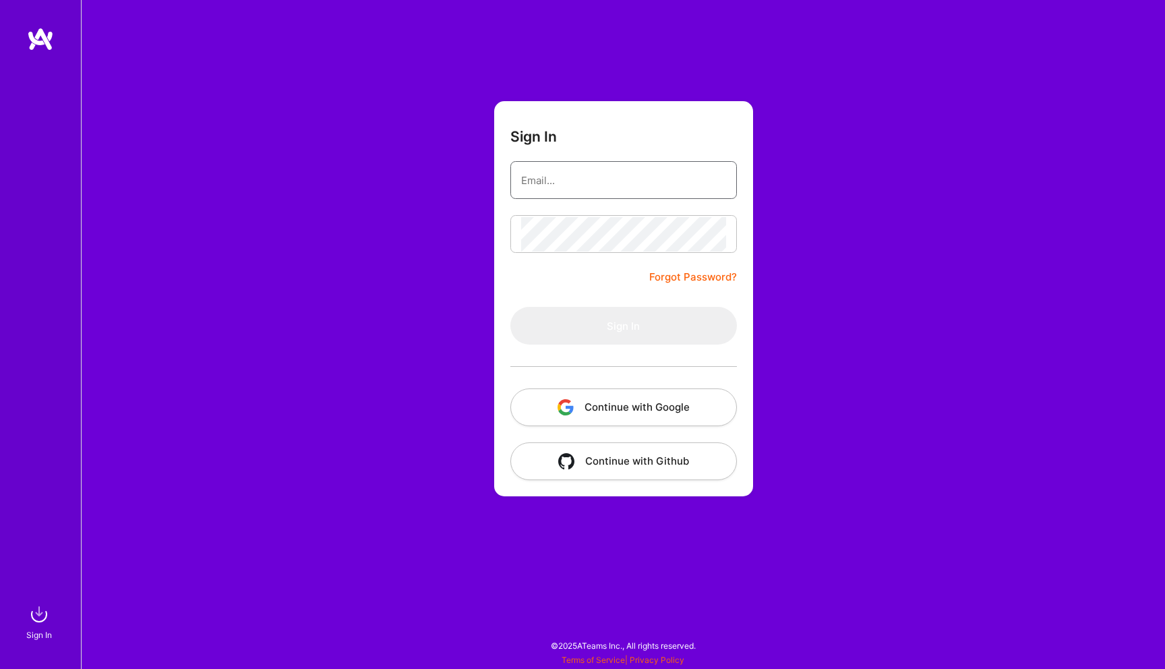
click at [685, 190] on input "email" at bounding box center [623, 180] width 205 height 34
type input "a"
type input "[EMAIL_ADDRESS][DOMAIN_NAME]"
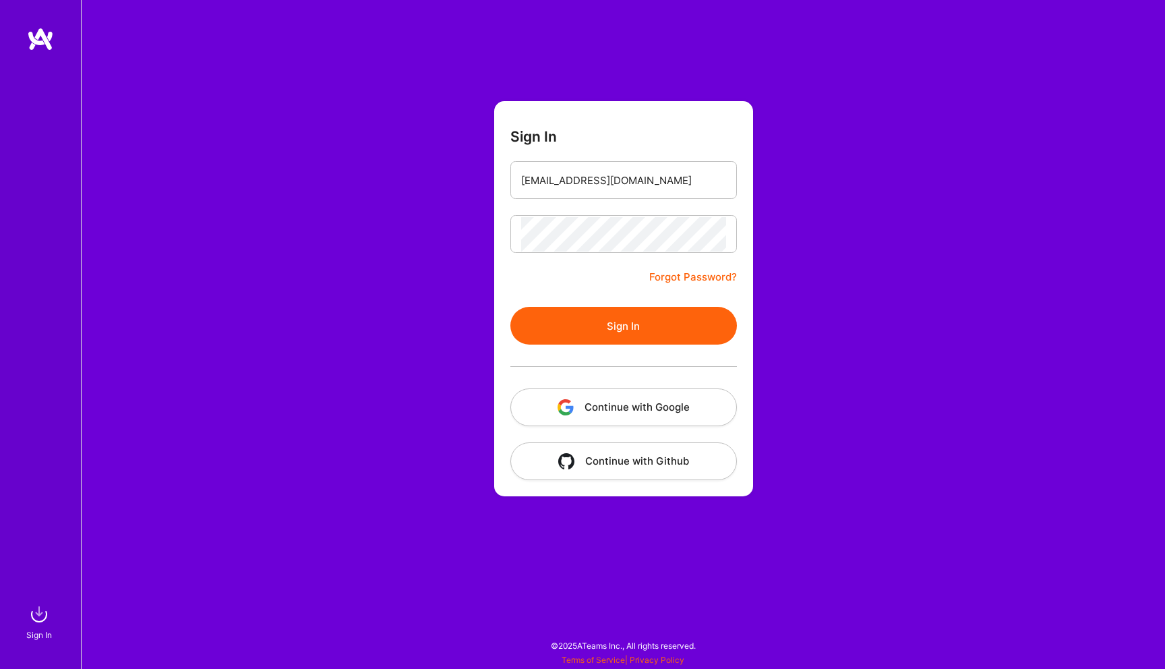
click at [659, 324] on button "Sign In" at bounding box center [623, 326] width 227 height 38
